Goal: Find contact information: Obtain details needed to contact an individual or organization

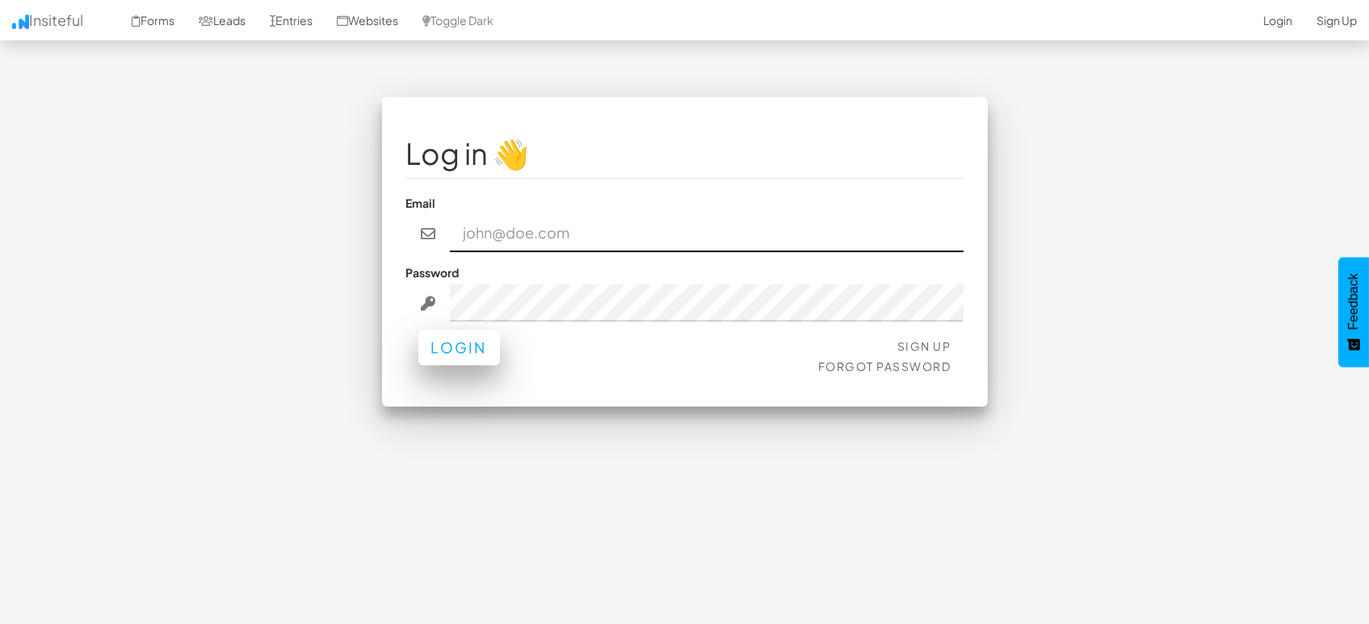
type input "[EMAIL_ADDRESS][DOMAIN_NAME]"
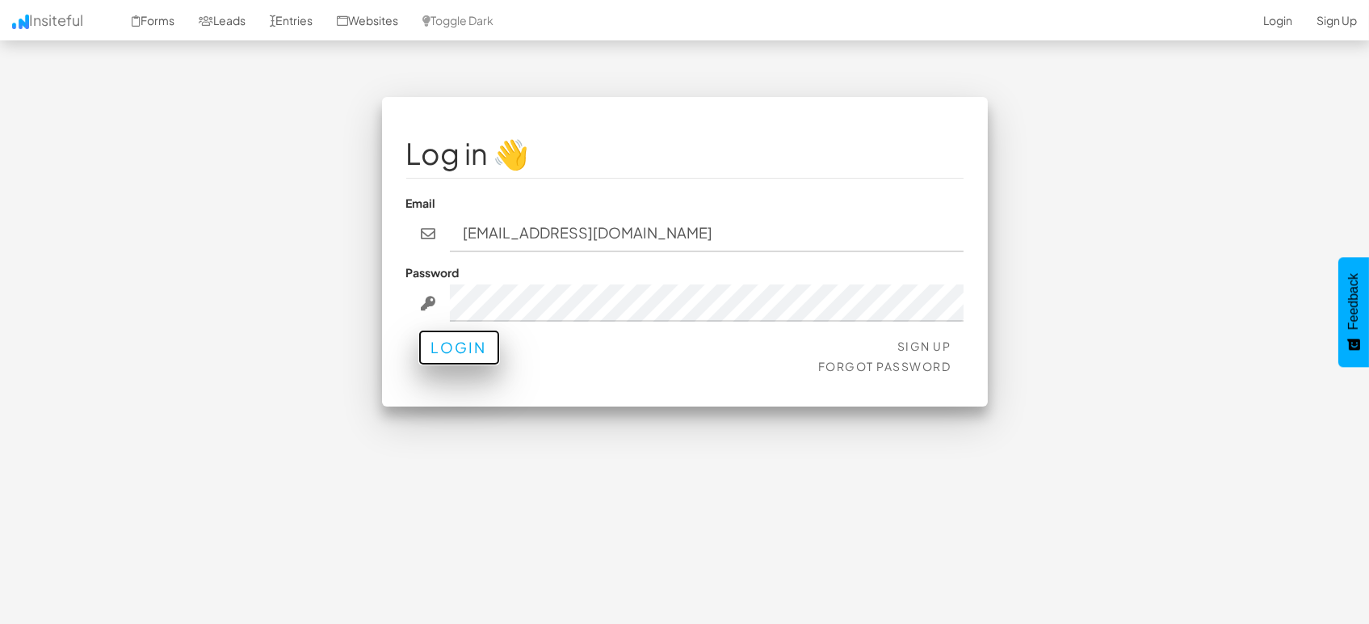
click at [467, 346] on button "Login" at bounding box center [459, 348] width 82 height 36
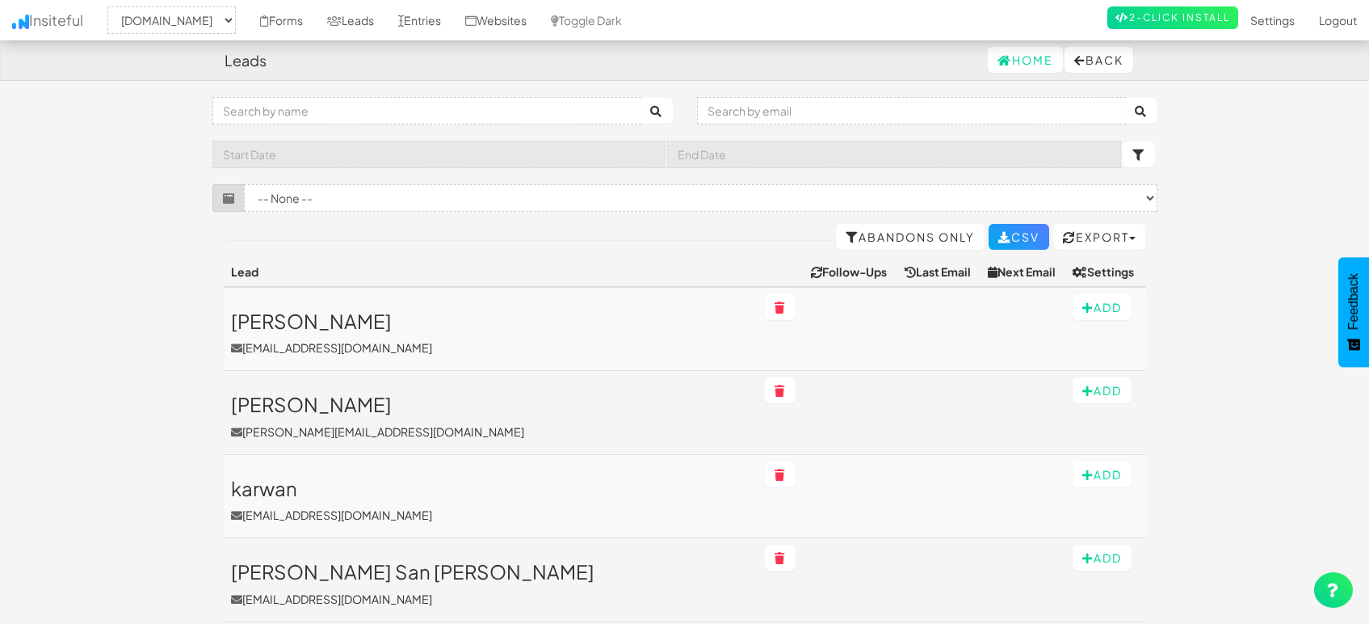
select select "1505"
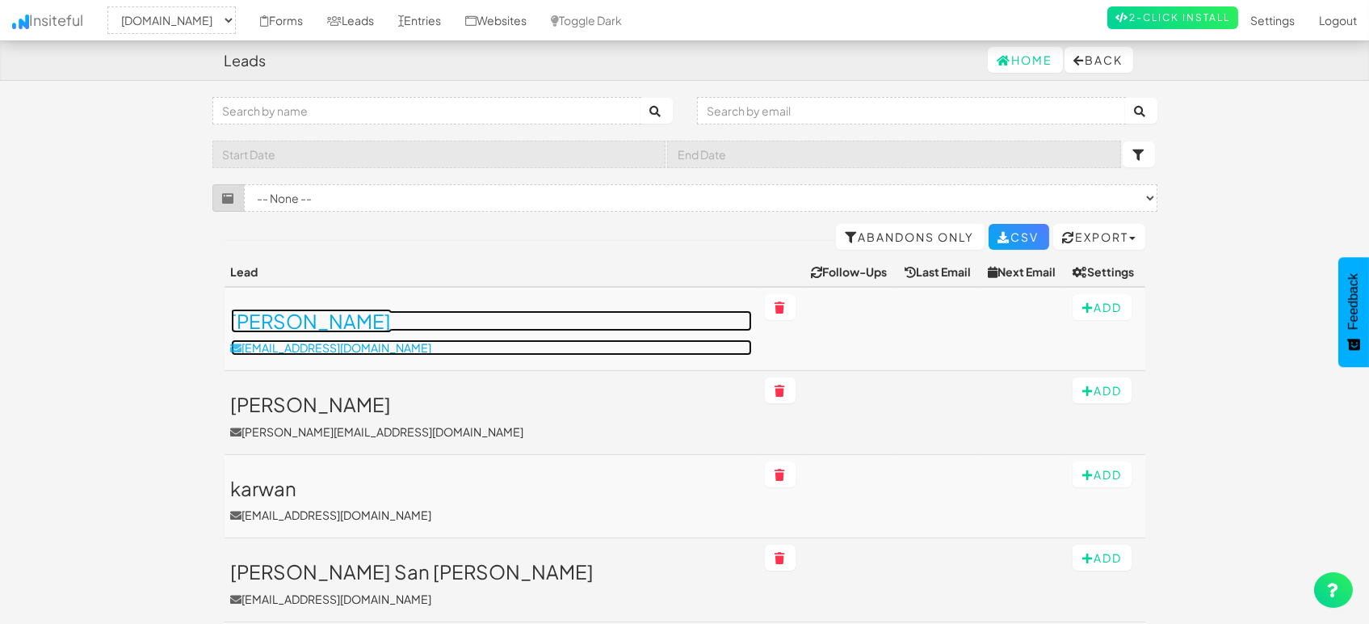
click at [340, 328] on h3 "Amanda Morrison" at bounding box center [491, 320] width 521 height 21
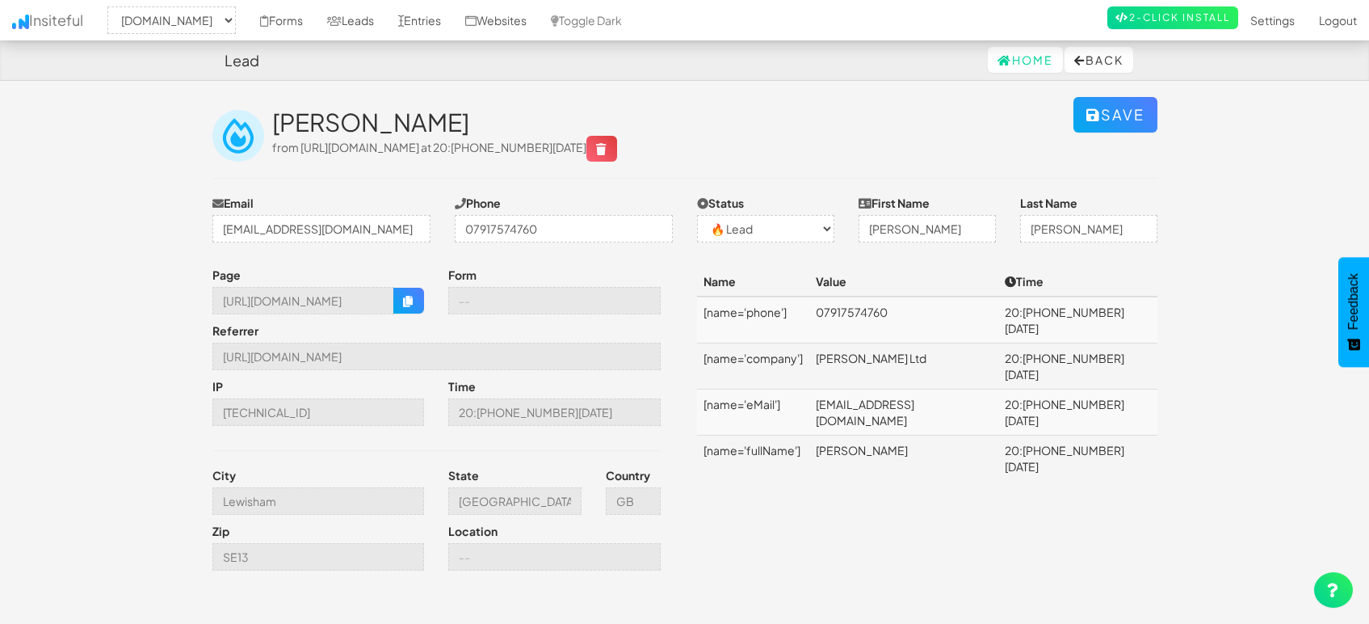
select select "1505"
select select "0"
click at [412, 21] on link "Entries" at bounding box center [419, 20] width 67 height 40
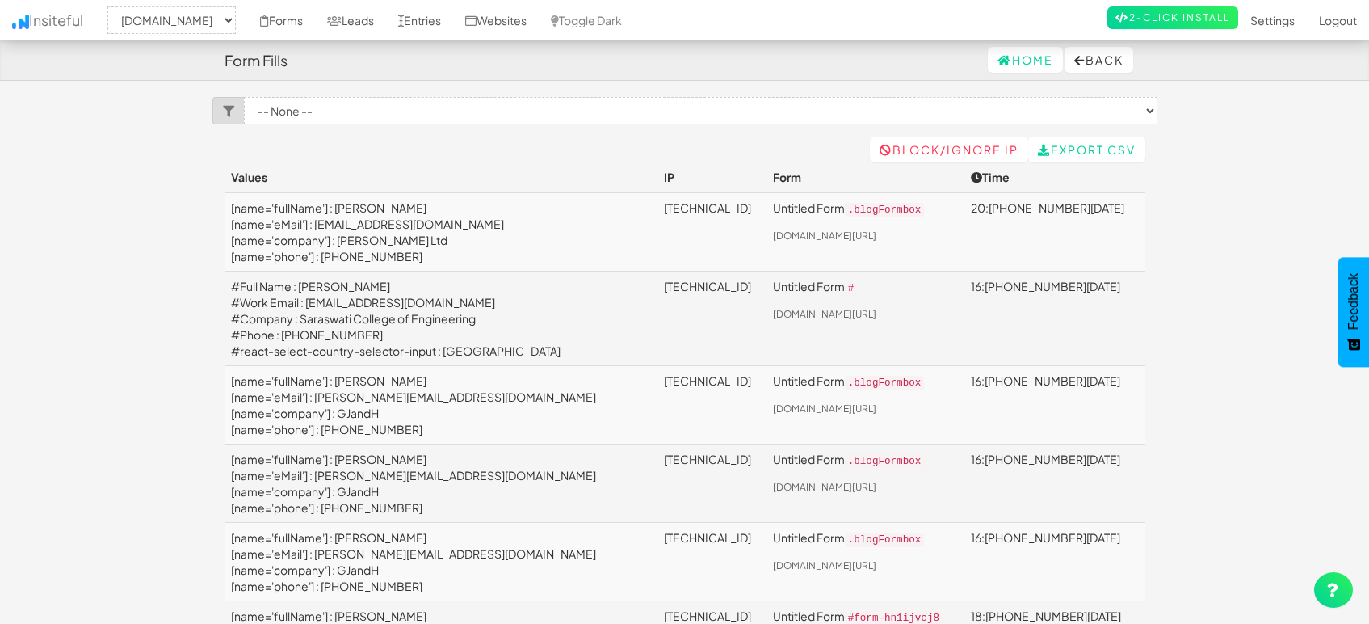
select select "1505"
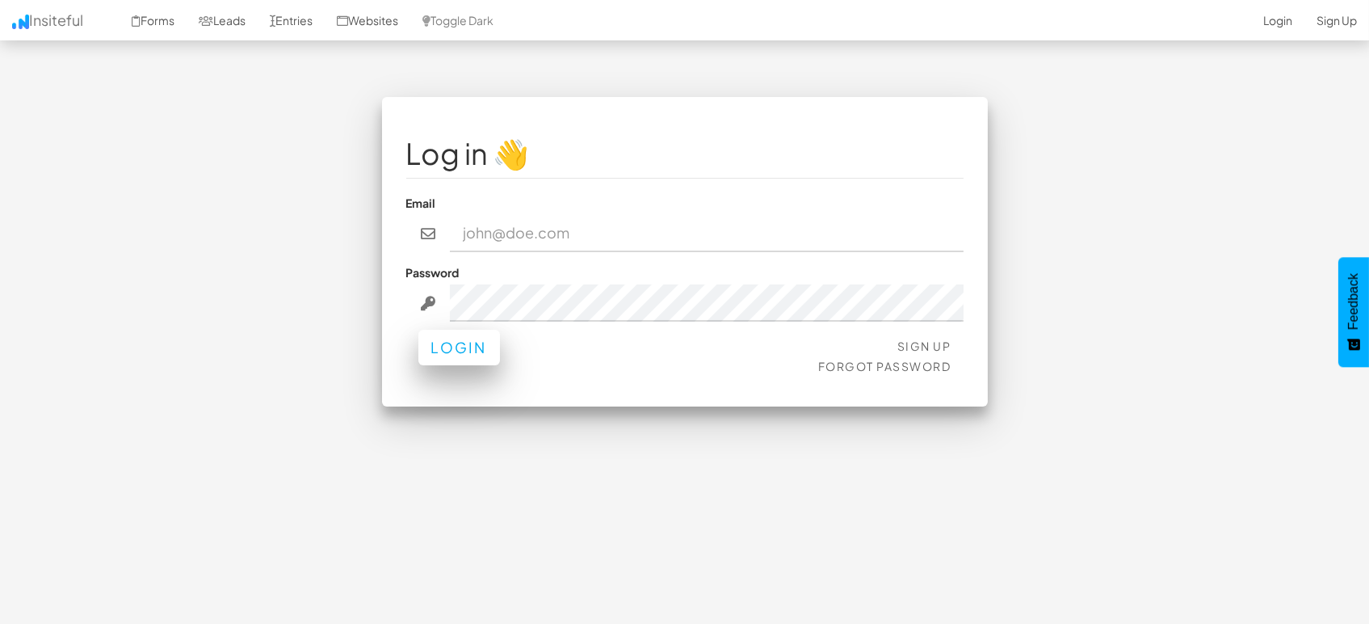
type input "[EMAIL_ADDRESS][DOMAIN_NAME]"
click at [456, 353] on button "Login" at bounding box center [459, 348] width 82 height 36
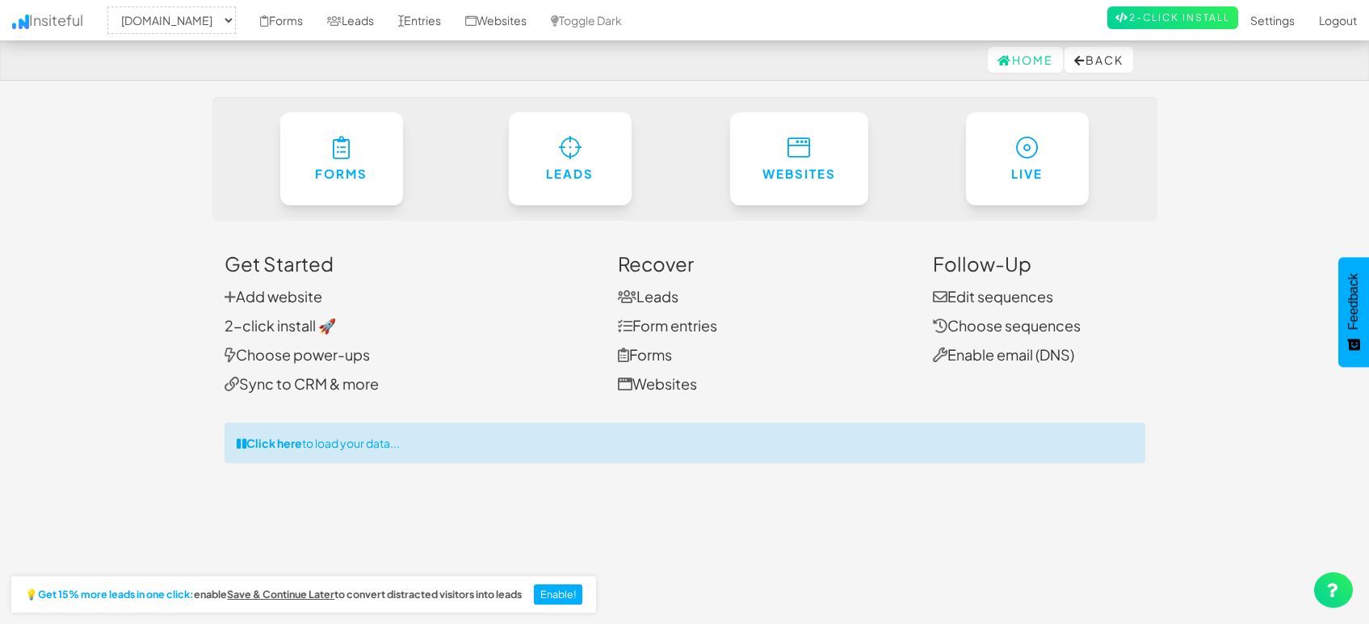
select select "1505"
click at [364, 20] on link "Leads" at bounding box center [350, 20] width 71 height 40
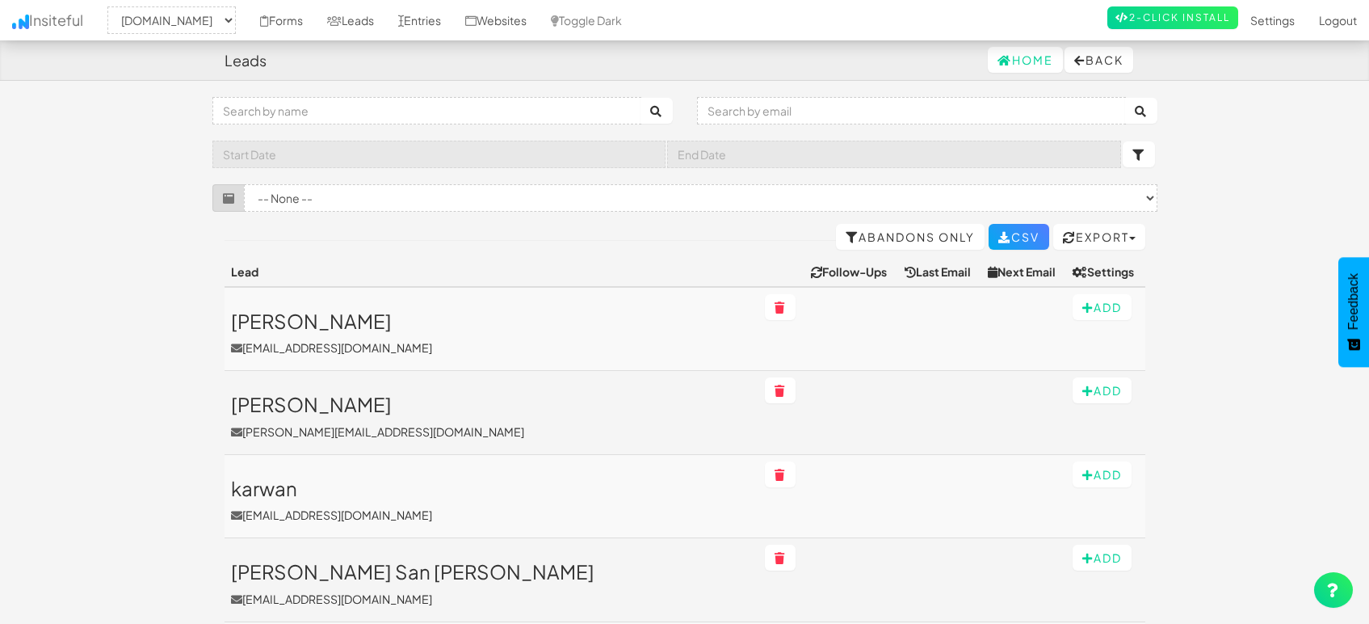
select select "1505"
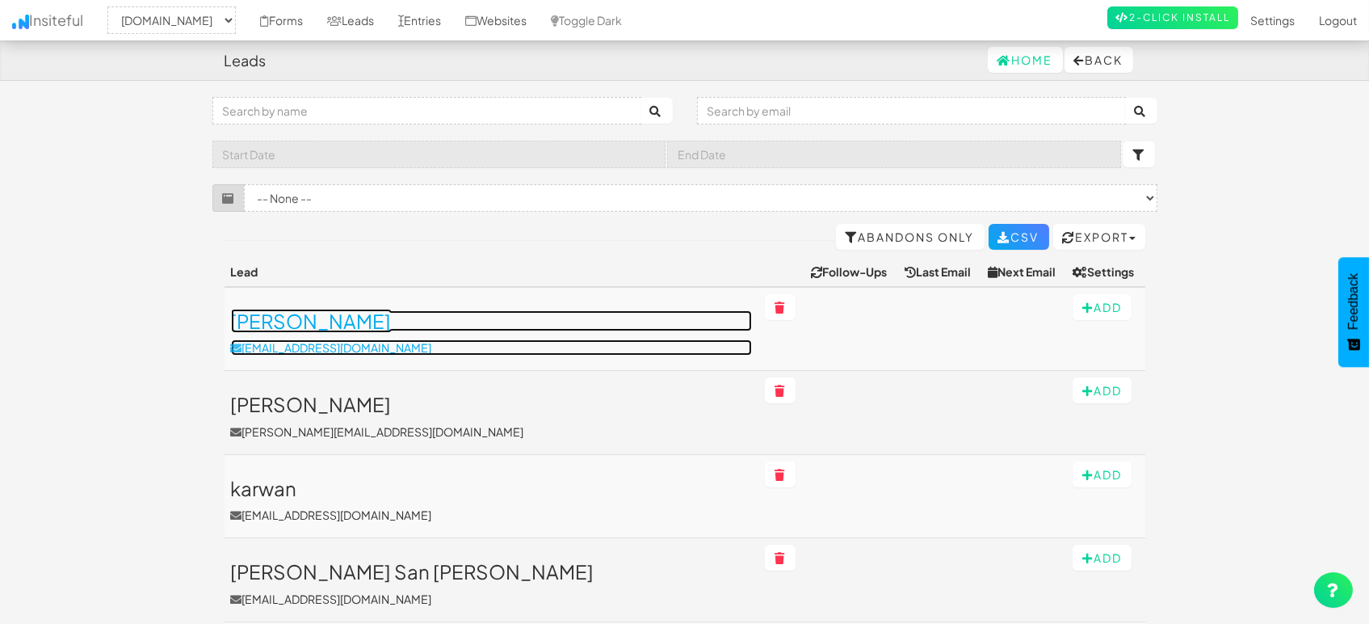
click at [310, 322] on h3 "[PERSON_NAME]" at bounding box center [491, 320] width 521 height 21
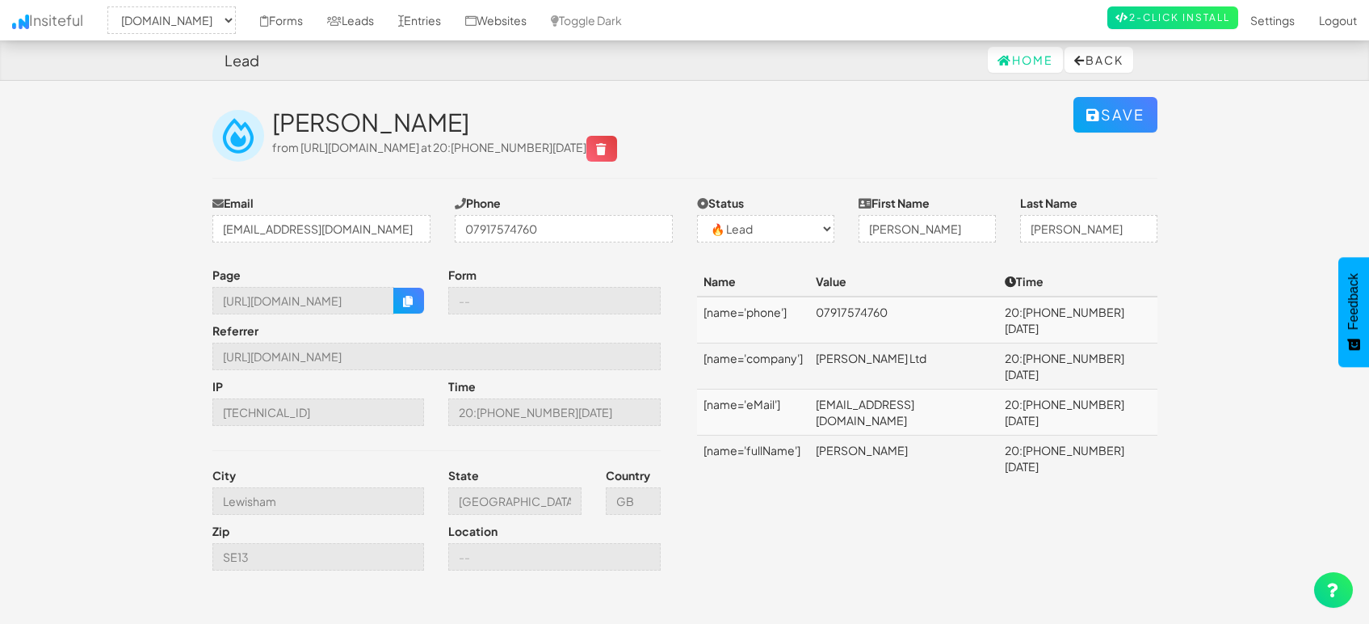
select select "1505"
select select "0"
drag, startPoint x: 837, startPoint y: 341, endPoint x: 950, endPoint y: 330, distance: 113.6
click at [950, 343] on td "Amanda Morrison Ltd" at bounding box center [904, 366] width 189 height 46
click at [957, 389] on td "[EMAIL_ADDRESS][DOMAIN_NAME]" at bounding box center [904, 412] width 189 height 46
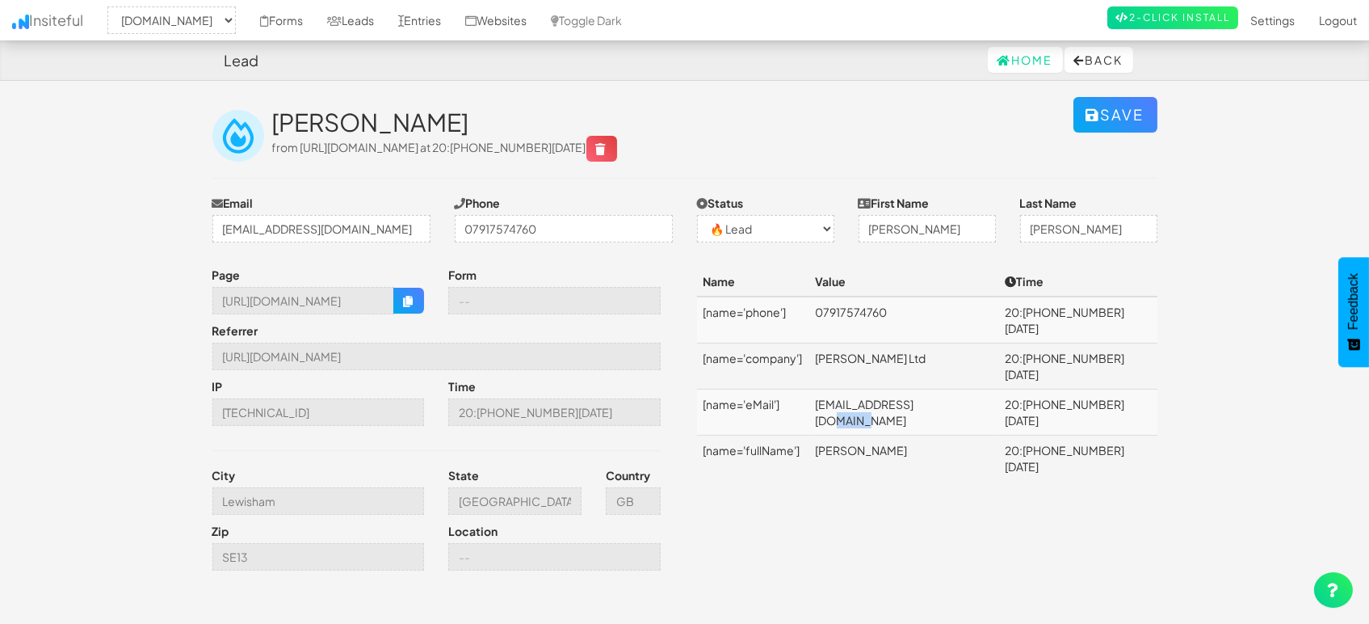
click at [957, 389] on td "[EMAIL_ADDRESS][DOMAIN_NAME]" at bounding box center [904, 412] width 189 height 46
click at [957, 389] on td "amandamorrisonltd@gmail.com" at bounding box center [904, 412] width 189 height 46
copy td "amandamorrisonltd@gmail.com"
click at [113, 189] on body "Lead Home Back Toggle navigation Insiteful -- None -- mapsted.com Forms Leads E…" at bounding box center [684, 333] width 1369 height 667
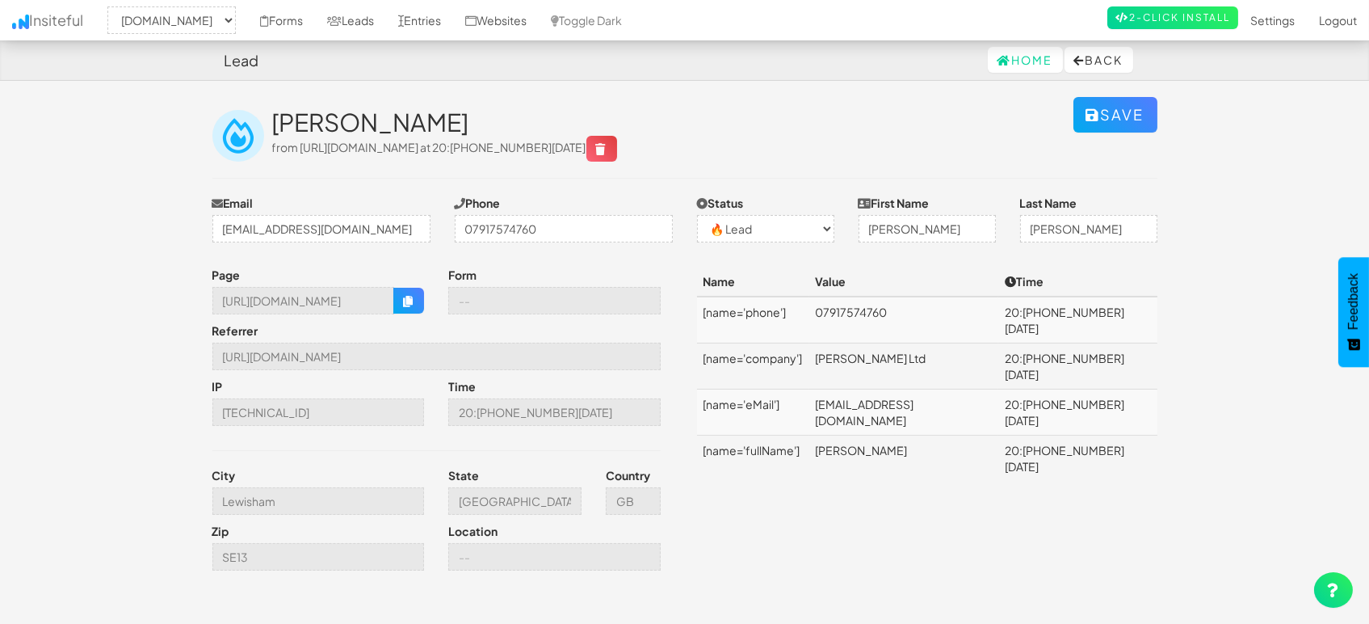
click at [113, 189] on body "Lead Home Back Toggle navigation Insiteful -- None -- mapsted.com Forms Leads E…" at bounding box center [684, 333] width 1369 height 667
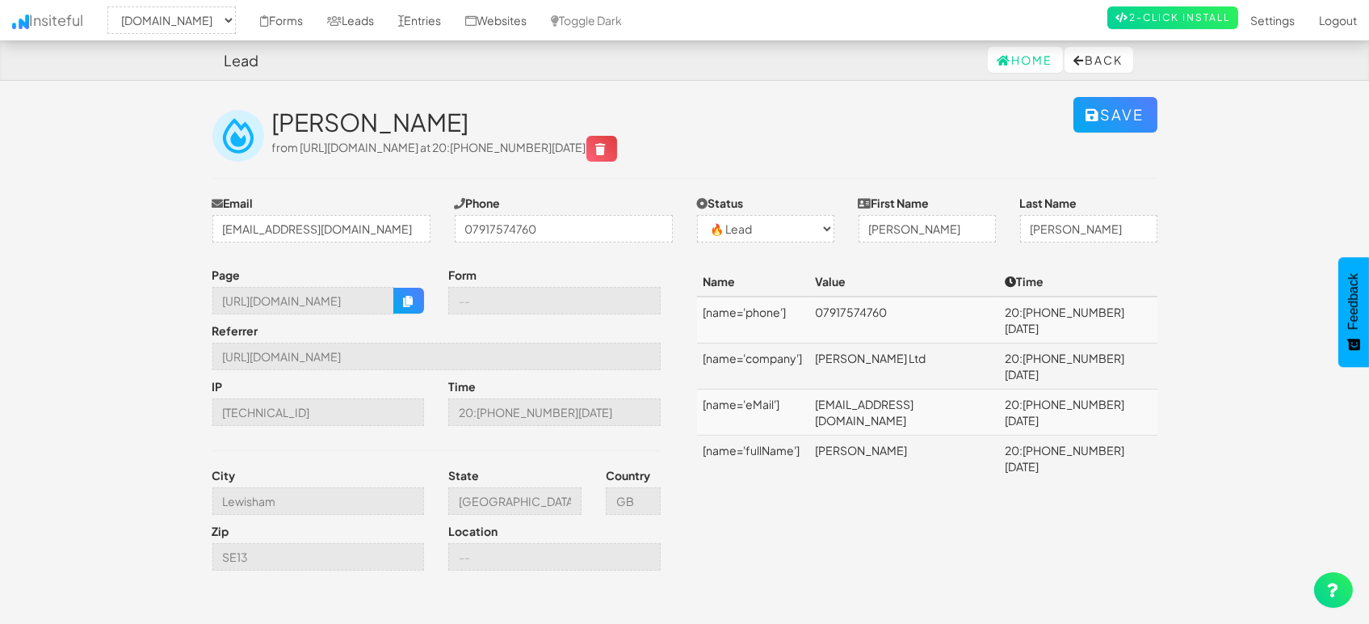
click at [113, 189] on body "Lead Home Back Toggle navigation Insiteful -- None -- mapsted.com Forms Leads E…" at bounding box center [684, 333] width 1369 height 667
click at [931, 389] on td "amandamorrisonltd@gmail.com" at bounding box center [904, 412] width 189 height 46
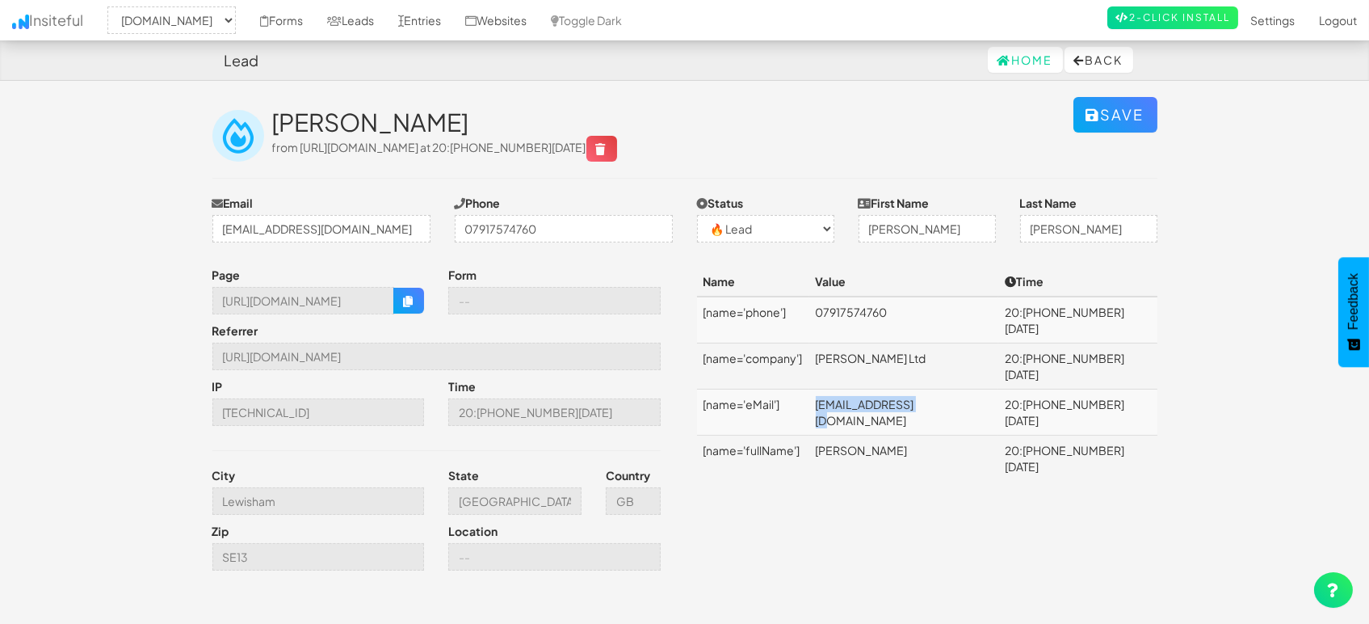
click at [931, 389] on td "amandamorrisonltd@gmail.com" at bounding box center [904, 412] width 189 height 46
copy td "amandamorrisonltd@gmail.com"
click at [950, 151] on div "Amanda Morrison from https://mapsted.com/en-ro/blog/smart-stadium-technology-in…" at bounding box center [672, 135] width 801 height 53
click at [902, 106] on div "Save Amanda Morrison from https://mapsted.com/en-ro/blog/smart-stadium-technolo…" at bounding box center [684, 146] width 969 height 98
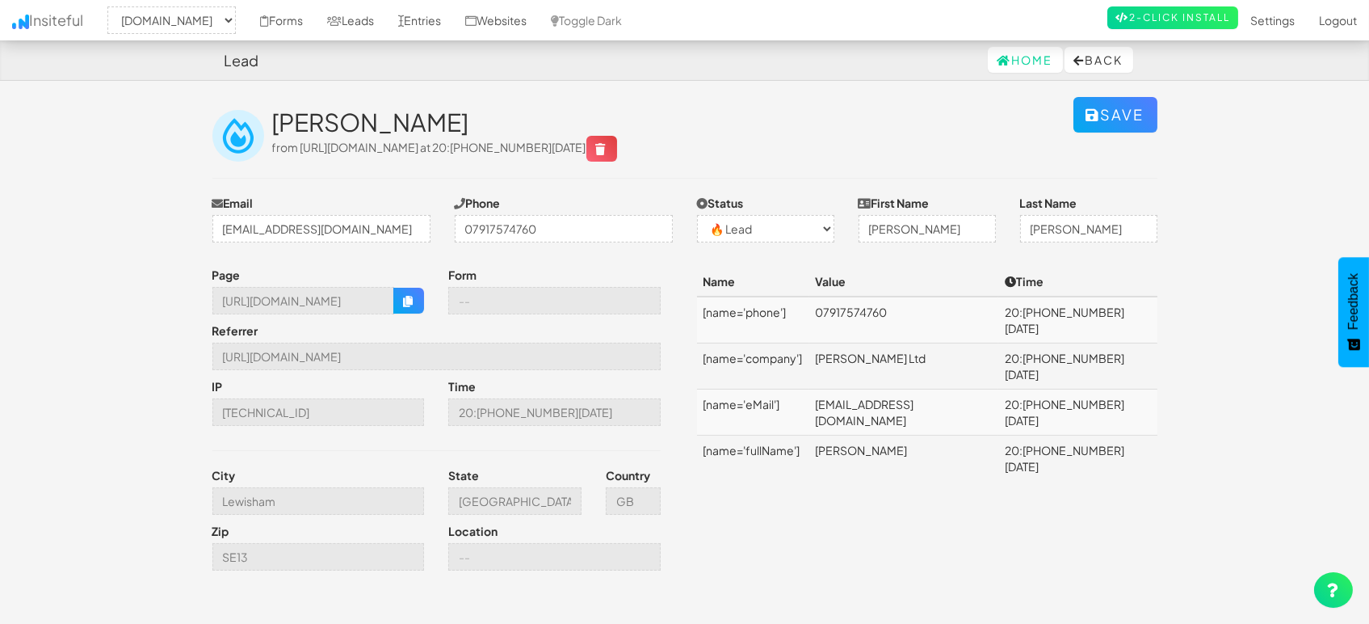
click at [902, 106] on div "Save Amanda Morrison from https://mapsted.com/en-ro/blog/smart-stadium-technolo…" at bounding box center [684, 146] width 969 height 98
click at [902, 105] on div "Save Amanda Morrison from https://mapsted.com/en-ro/blog/smart-stadium-technolo…" at bounding box center [684, 146] width 969 height 98
click at [946, 469] on div "Page https://mapsted.com/en-ro/blog/smart-stadium-technology-innovations Form R…" at bounding box center [684, 423] width 969 height 312
click at [406, 301] on icon "button" at bounding box center [408, 301] width 11 height 11
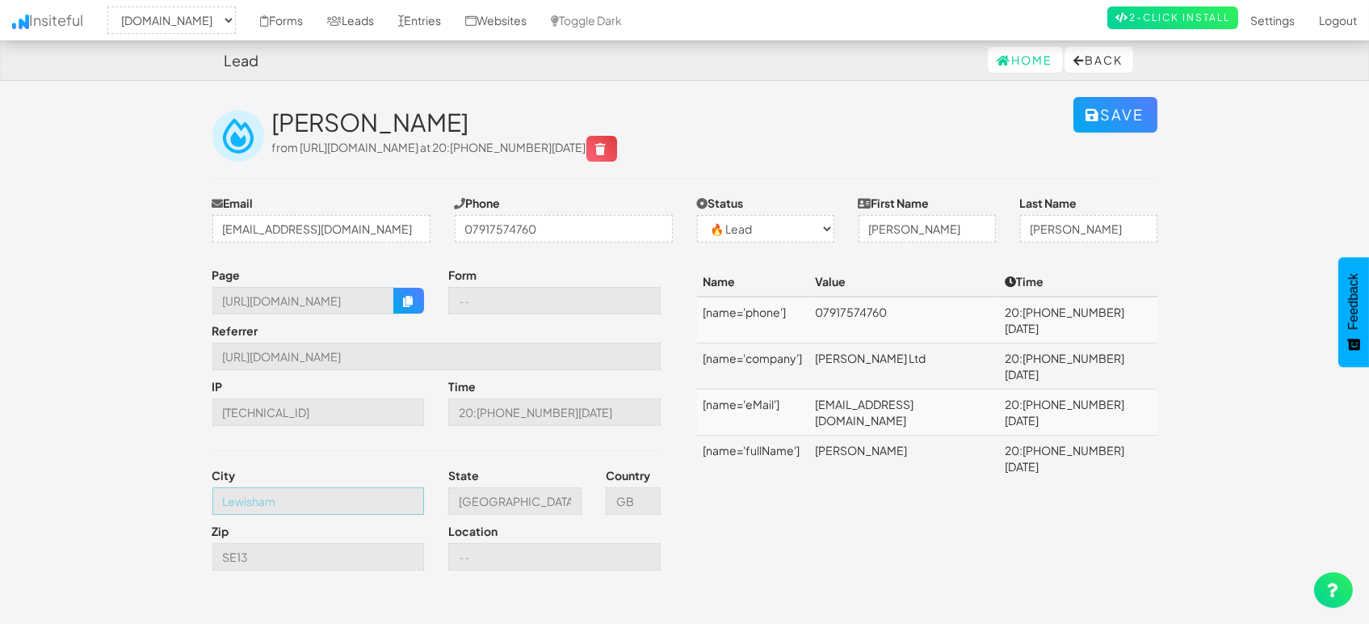
click at [283, 503] on input "Lewisham" at bounding box center [318, 500] width 212 height 27
click at [360, 15] on link "Leads" at bounding box center [350, 20] width 71 height 40
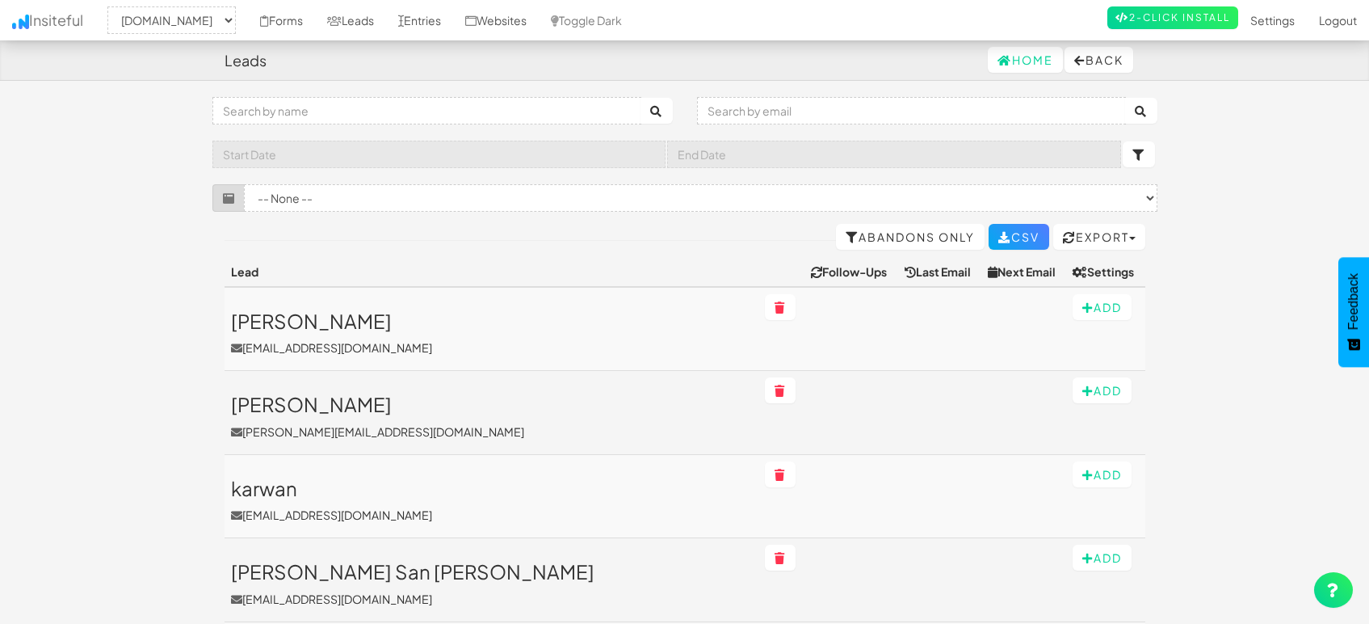
select select "1505"
